Goal: Task Accomplishment & Management: Manage account settings

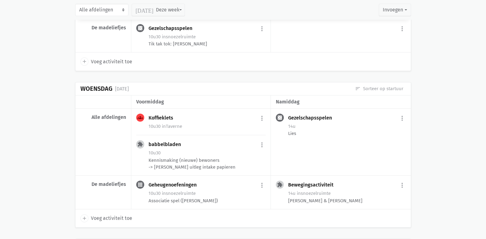
scroll to position [987, 0]
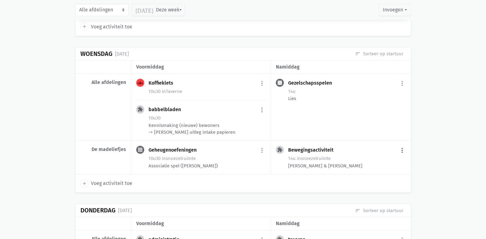
click at [401, 144] on button "more_vert" at bounding box center [402, 150] width 7 height 12
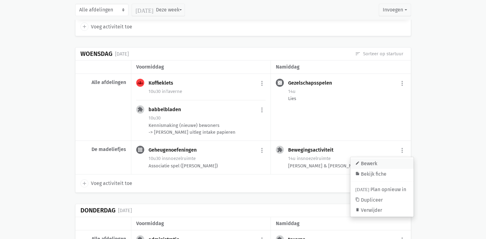
click at [377, 158] on link "edit Bewerk" at bounding box center [382, 163] width 63 height 10
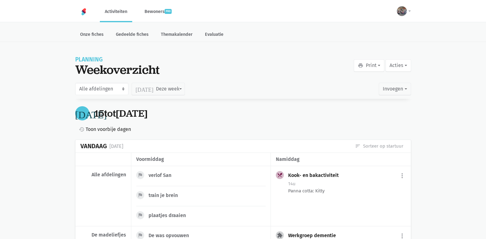
scroll to position [953, 0]
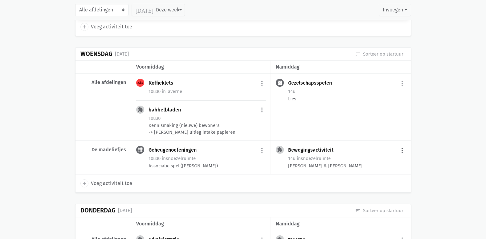
click at [401, 144] on button "more_vert" at bounding box center [402, 150] width 7 height 12
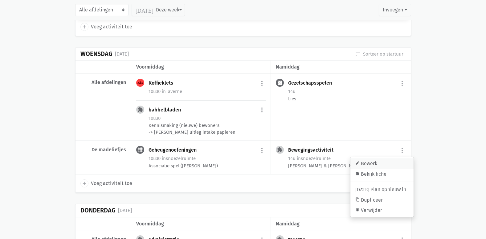
click at [377, 158] on link "edit Bewerk" at bounding box center [382, 163] width 63 height 10
select select "14:00"
select select "15:00"
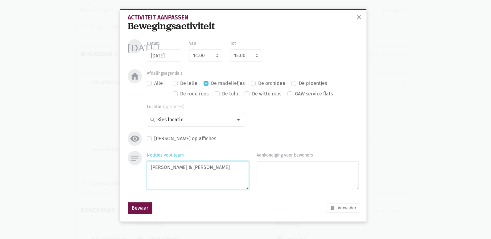
drag, startPoint x: 207, startPoint y: 167, endPoint x: 178, endPoint y: 166, distance: 29.6
click at [178, 166] on textarea "[PERSON_NAME] & [PERSON_NAME]" at bounding box center [198, 175] width 102 height 28
type textarea "Olivia, Britt"
click at [133, 210] on button "Bewaar" at bounding box center [140, 208] width 25 height 12
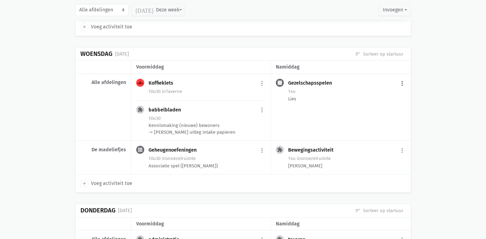
click at [399, 77] on button "more_vert" at bounding box center [402, 83] width 7 height 12
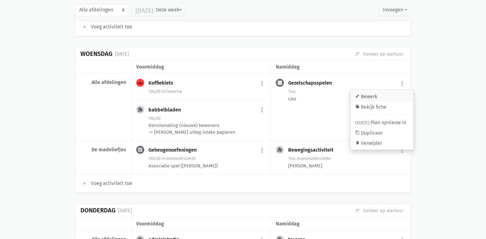
click at [382, 91] on link "edit Bewerk" at bounding box center [382, 96] width 63 height 10
select select "14:00"
select select "15:00"
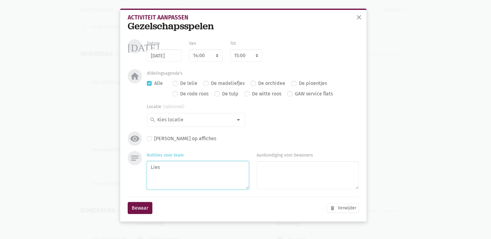
click at [160, 167] on textarea "Lies" at bounding box center [198, 175] width 102 height 28
type textarea "Lies, Jolien"
click at [134, 208] on button "Bewaar" at bounding box center [140, 208] width 25 height 12
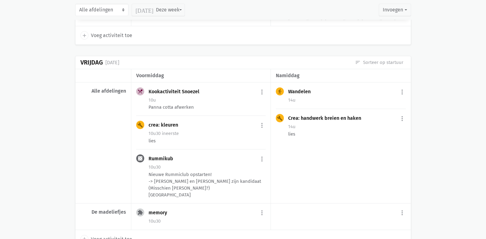
scroll to position [244, 0]
